Goal: Navigation & Orientation: Go to known website

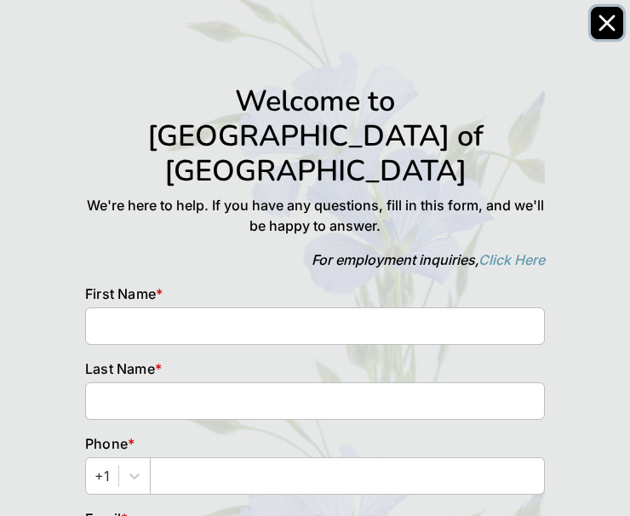
click at [614, 16] on icon "Close" at bounding box center [606, 22] width 17 height 17
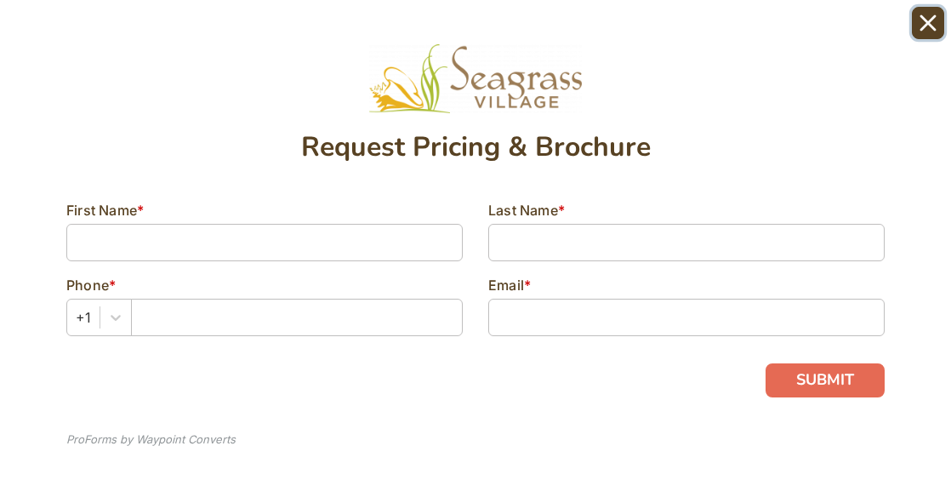
click at [922, 23] on icon "Close" at bounding box center [928, 22] width 17 height 17
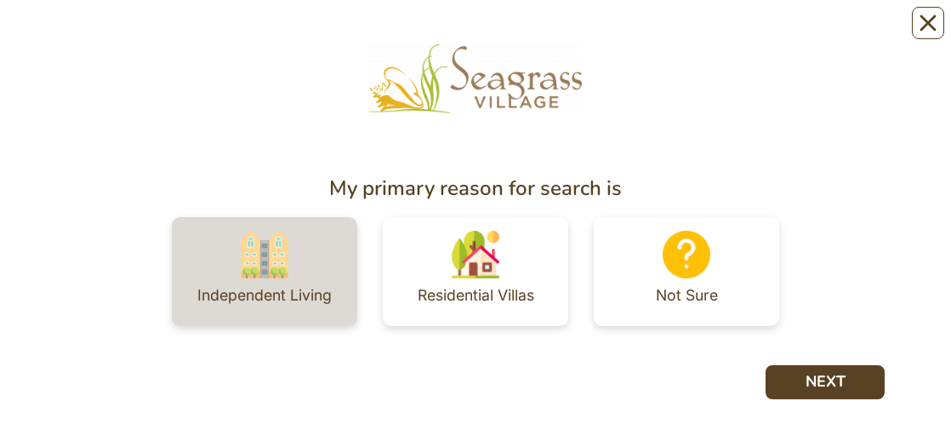
click at [294, 272] on div "Independent Living" at bounding box center [265, 271] width 186 height 109
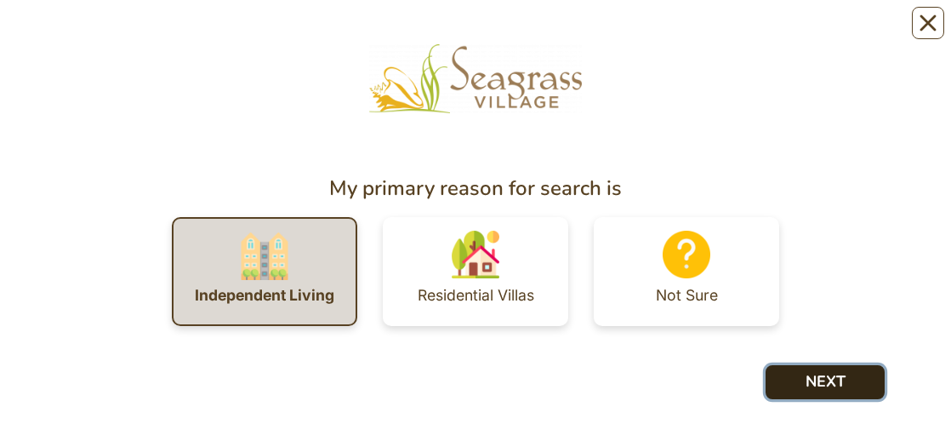
click at [812, 386] on button "NEXT" at bounding box center [825, 382] width 119 height 34
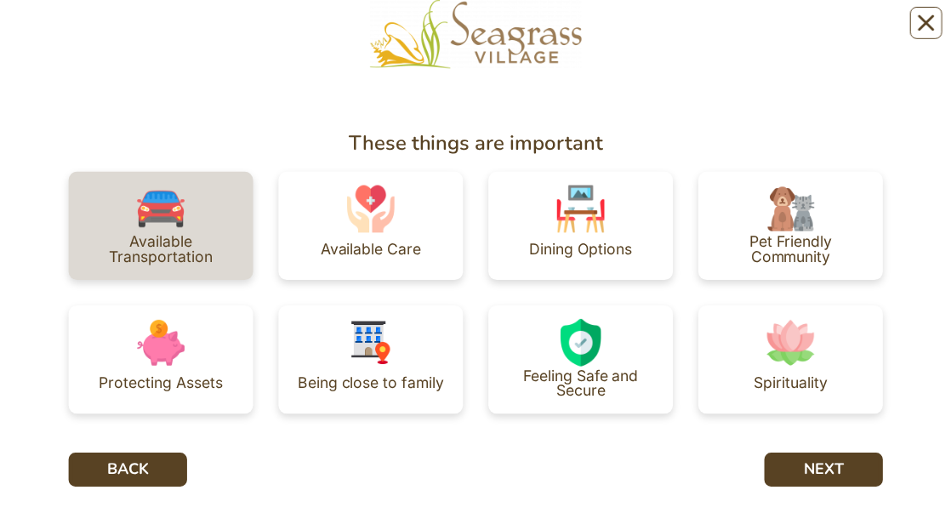
scroll to position [62, 0]
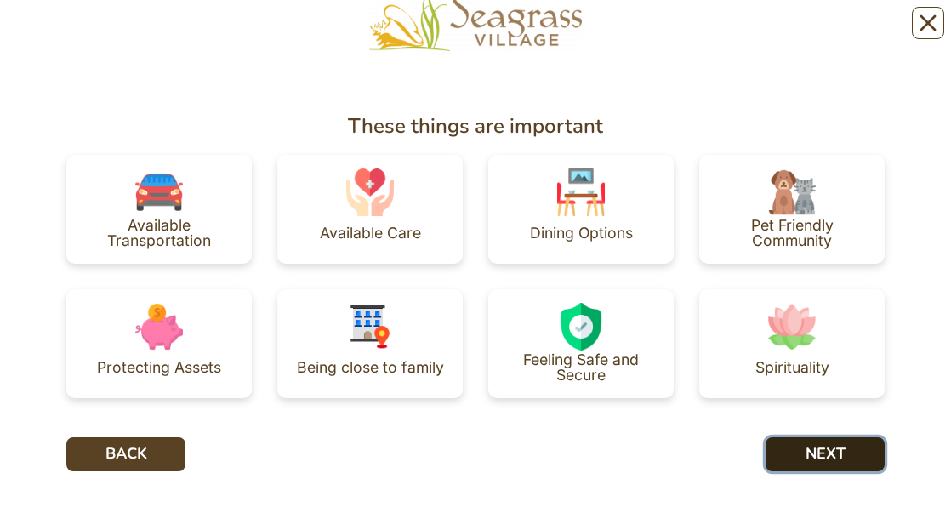
click at [819, 392] on button "NEXT" at bounding box center [825, 454] width 119 height 34
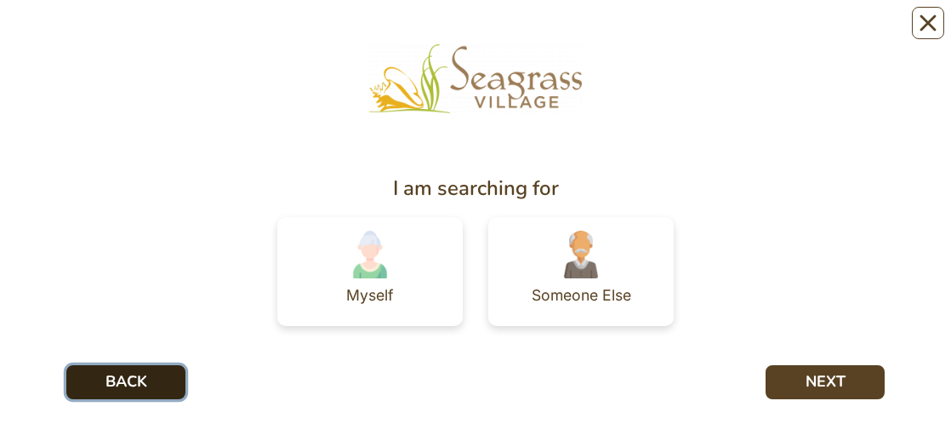
click at [160, 380] on button "BACK" at bounding box center [125, 382] width 119 height 34
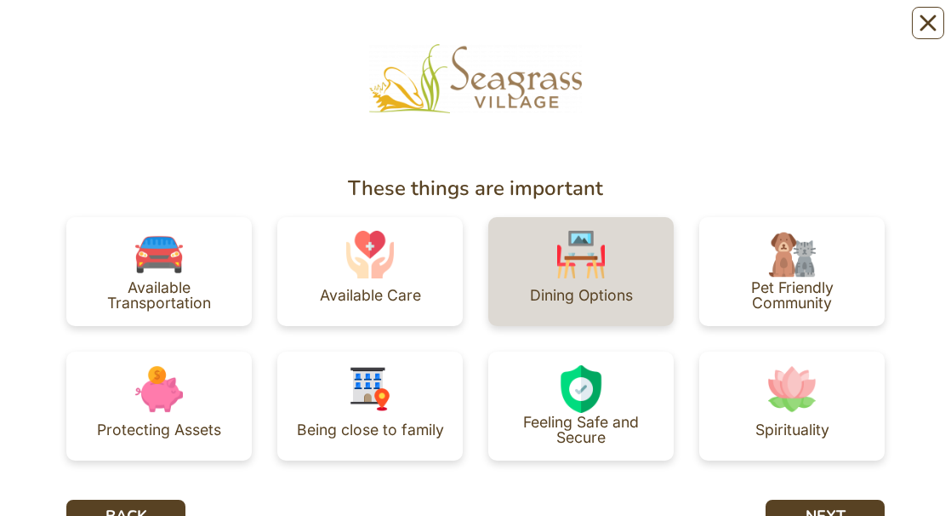
click at [611, 308] on div "Dining Options" at bounding box center [581, 295] width 103 height 34
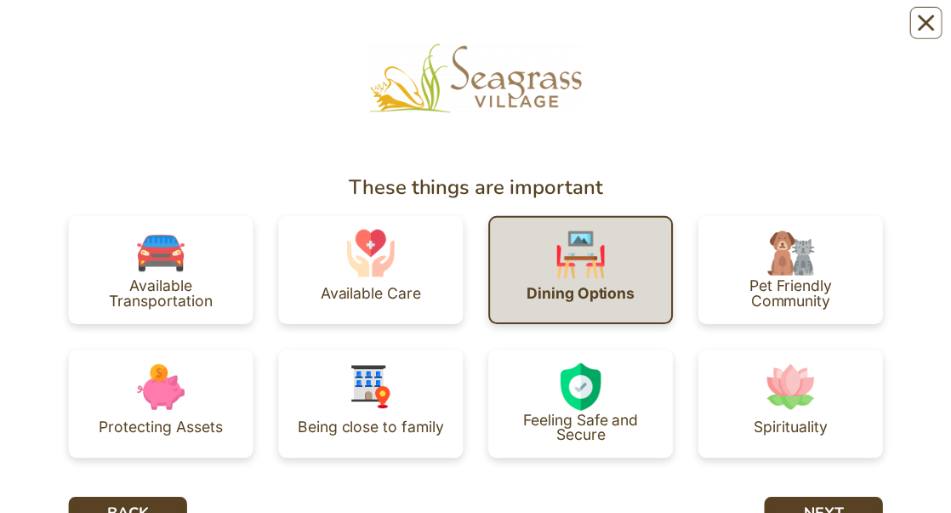
scroll to position [62, 0]
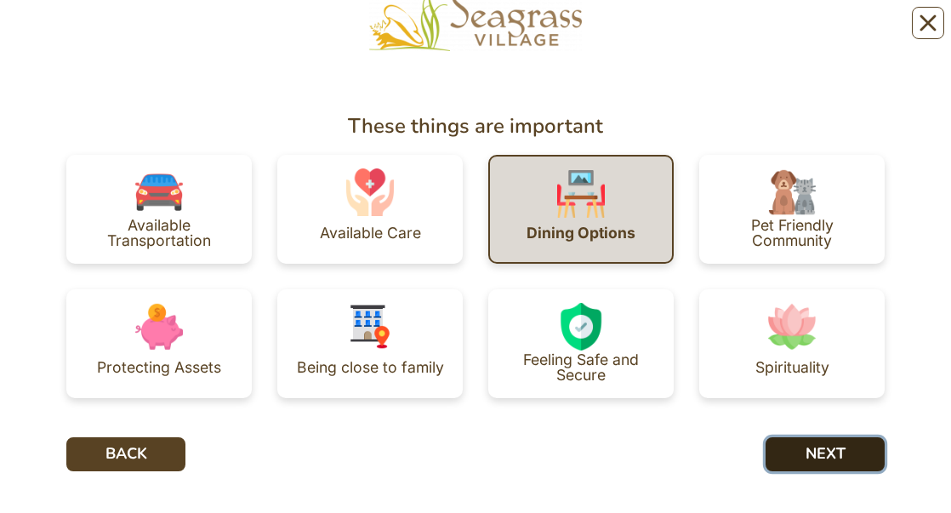
click at [804, 392] on button "NEXT" at bounding box center [825, 454] width 119 height 34
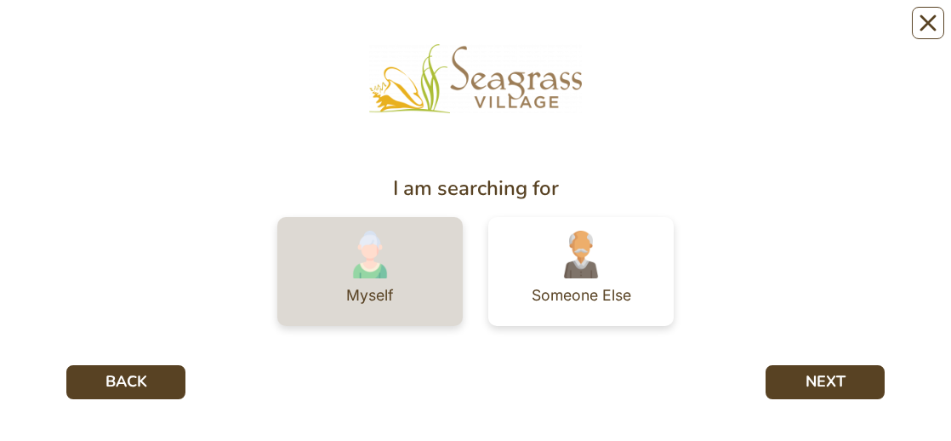
click at [369, 288] on div "Myself" at bounding box center [370, 295] width 48 height 15
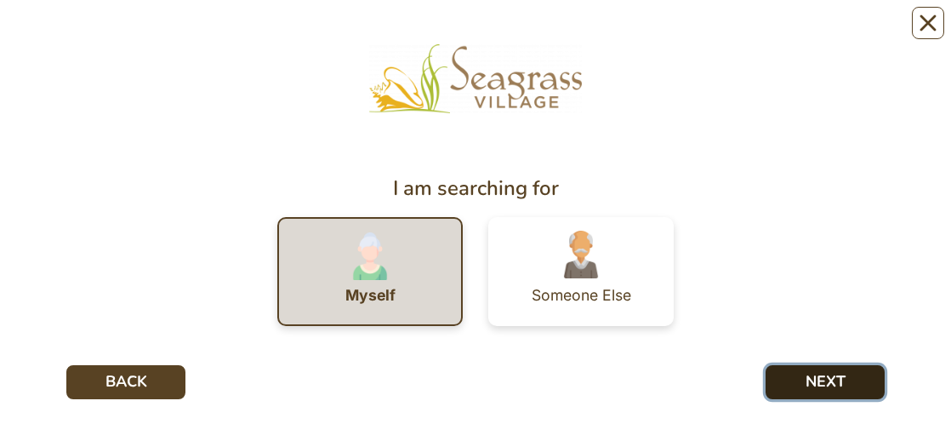
click at [839, 379] on button "NEXT" at bounding box center [825, 382] width 119 height 34
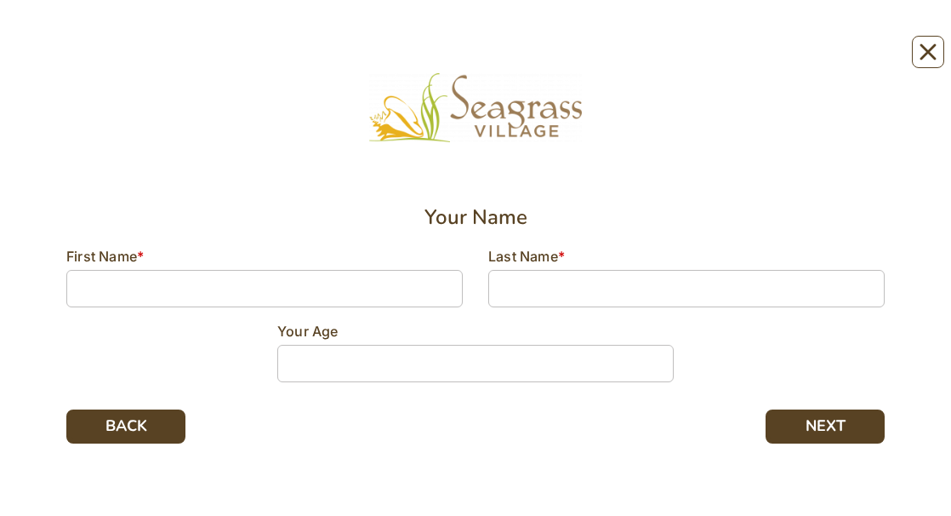
scroll to position [1, 0]
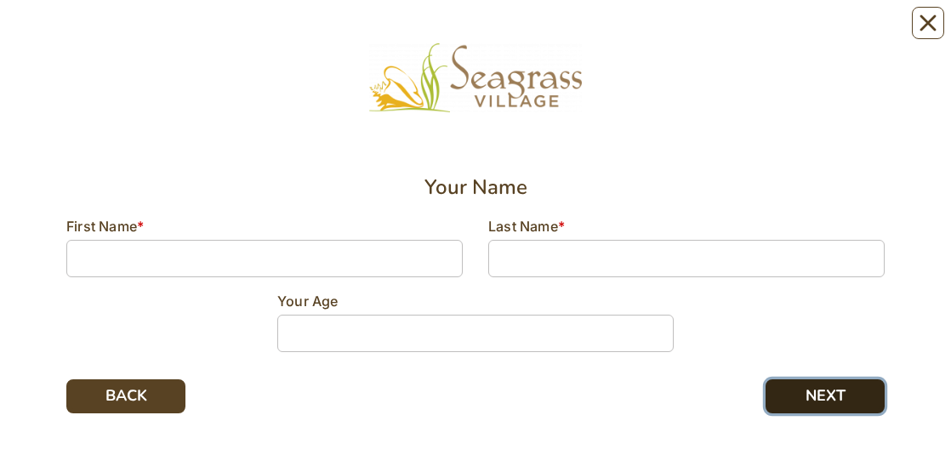
click at [863, 392] on button "NEXT" at bounding box center [825, 397] width 119 height 34
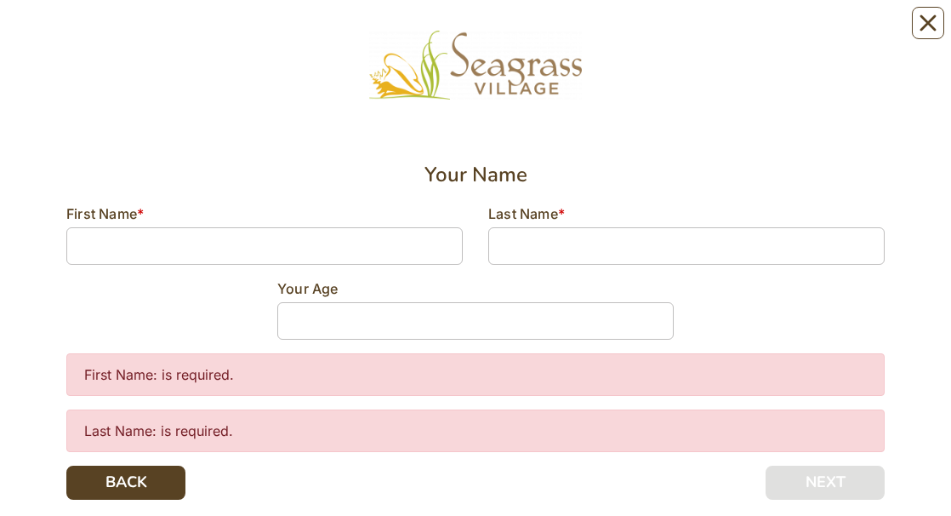
scroll to position [0, 0]
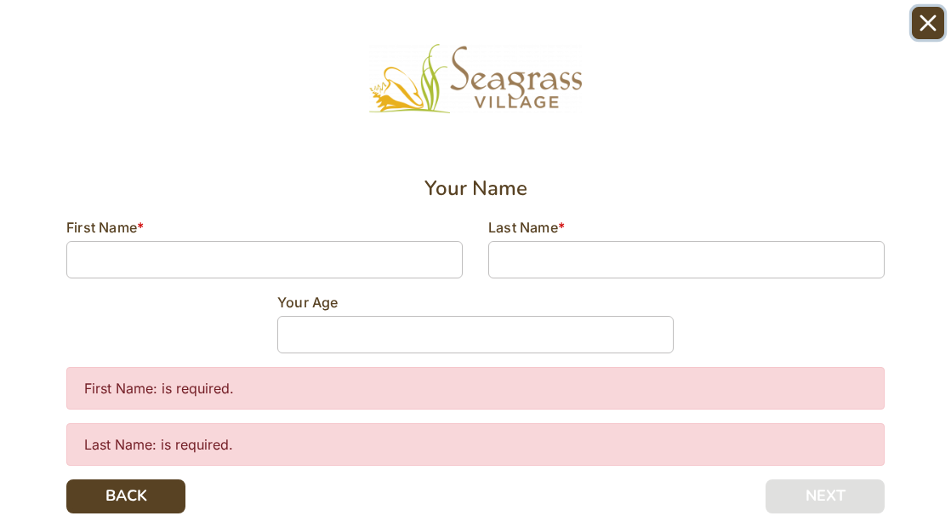
click at [920, 26] on icon "Close" at bounding box center [928, 22] width 17 height 17
